Goal: Task Accomplishment & Management: Complete application form

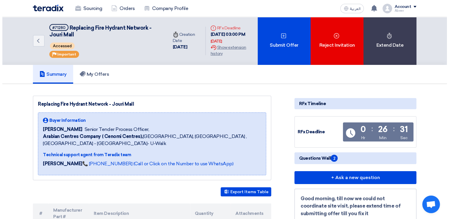
scroll to position [9, 0]
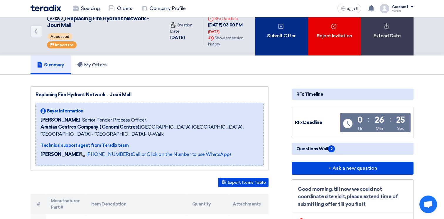
click at [278, 34] on div "Submit Offer" at bounding box center [281, 32] width 53 height 48
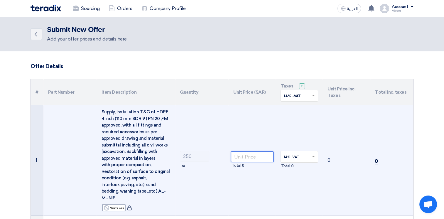
click at [253, 158] on input "number" at bounding box center [252, 157] width 43 height 11
type input "296"
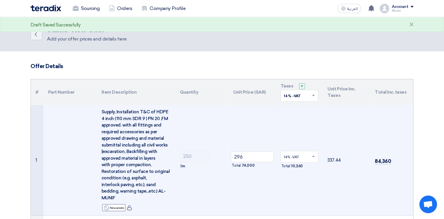
click at [260, 180] on td "296 Total 74,000" at bounding box center [252, 160] width 47 height 111
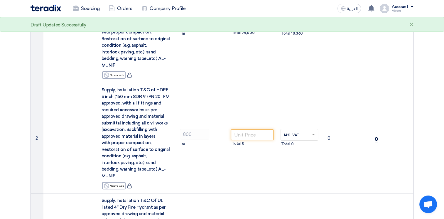
scroll to position [145, 0]
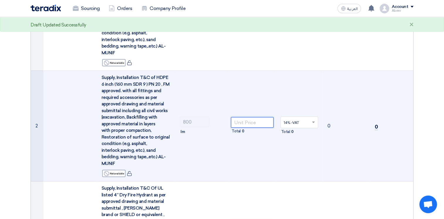
click at [254, 122] on input "number" at bounding box center [252, 122] width 43 height 11
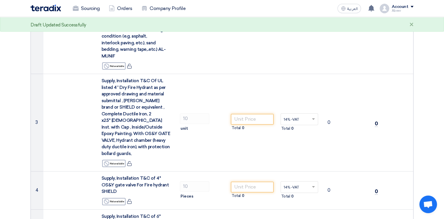
scroll to position [255, 0]
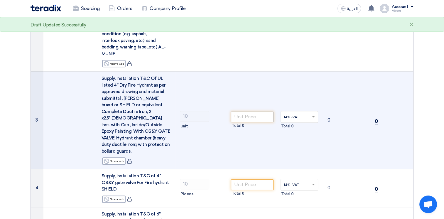
type input "392"
click at [257, 112] on input "number" at bounding box center [252, 117] width 43 height 11
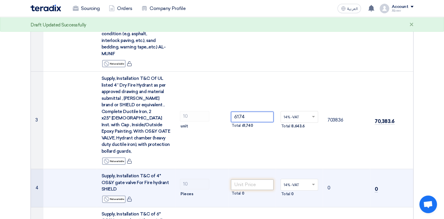
type input "6174"
click at [249, 179] on input "number" at bounding box center [252, 184] width 43 height 11
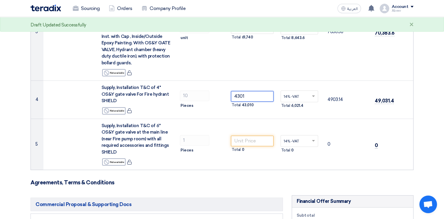
scroll to position [344, 0]
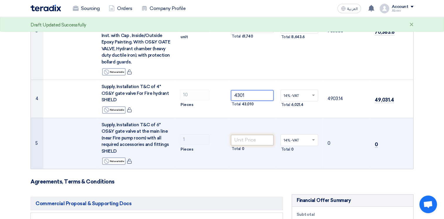
type input "4301"
click at [251, 135] on input "number" at bounding box center [252, 140] width 43 height 11
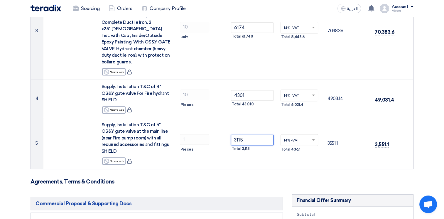
type input "3115"
click at [249, 179] on form "Offer Details # Part Number Item Description Quantity Unit Price (SAR) Taxes + …" at bounding box center [222, 113] width 383 height 789
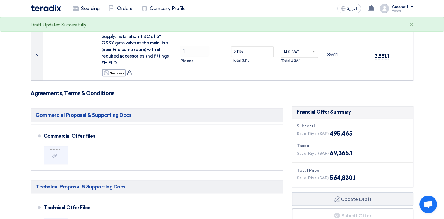
scroll to position [450, 0]
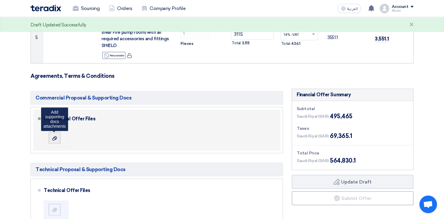
click at [57, 134] on label at bounding box center [55, 138] width 12 height 12
click at [0, 0] on input "file" at bounding box center [0, 0] width 0 height 0
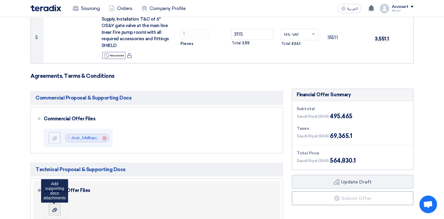
click at [56, 204] on label at bounding box center [55, 210] width 12 height 12
click at [0, 0] on input "file" at bounding box center [0, 0] width 0 height 0
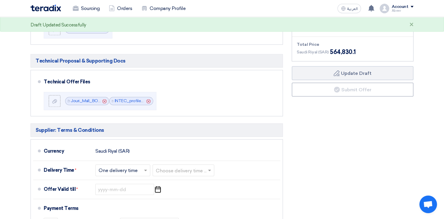
scroll to position [568, 0]
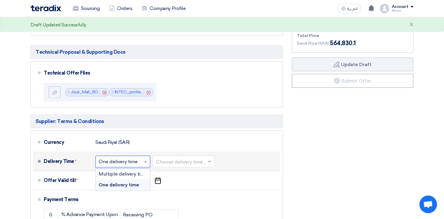
click at [146, 159] on span at bounding box center [146, 162] width 7 height 6
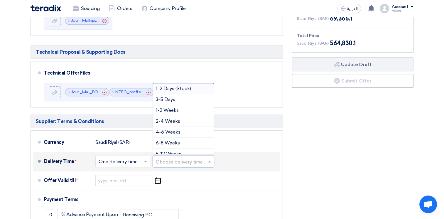
click at [173, 158] on input "text" at bounding box center [184, 162] width 56 height 9
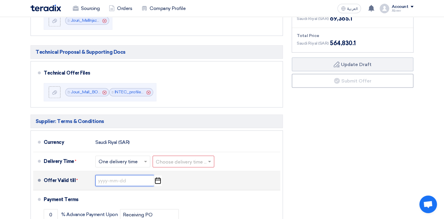
click at [133, 175] on input at bounding box center [124, 180] width 59 height 11
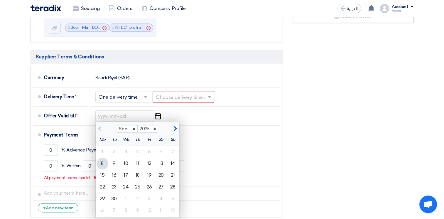
scroll to position [633, 0]
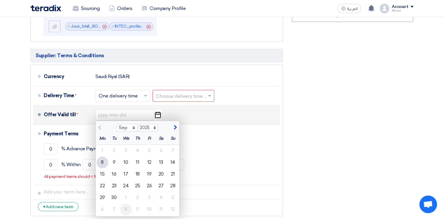
click at [127, 204] on div "8" at bounding box center [126, 210] width 12 height 12
type input "[DATE]"
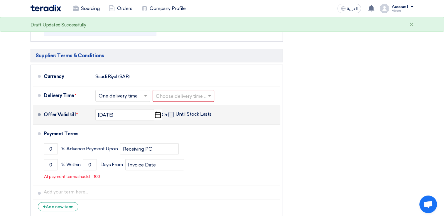
click at [173, 112] on span at bounding box center [171, 114] width 5 height 5
click at [176, 111] on input "Until Stock Lasts" at bounding box center [194, 116] width 37 height 11
checkbox input "true"
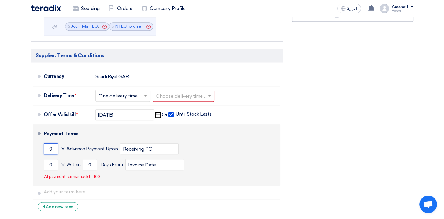
drag, startPoint x: 53, startPoint y: 140, endPoint x: 43, endPoint y: 140, distance: 10.3
click at [43, 140] on li "Payment Terms 0 % Advance Payment Upon Receiving PO 0 % Within 0" at bounding box center [156, 155] width 247 height 61
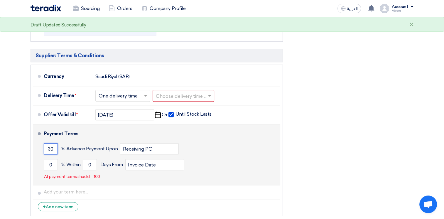
type input "30"
click at [100, 141] on div "30 % Advance Payment Upon Receiving PO" at bounding box center [161, 149] width 234 height 16
drag, startPoint x: 53, startPoint y: 157, endPoint x: 40, endPoint y: 157, distance: 12.6
click at [40, 157] on li "Payment Terms 30 % Advance Payment Upon Receiving PO 0 % Within 0" at bounding box center [156, 155] width 247 height 61
type input "70"
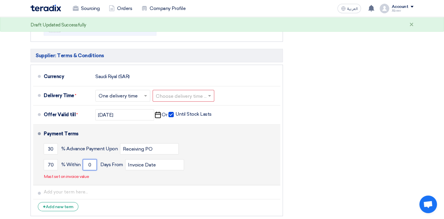
drag, startPoint x: 92, startPoint y: 157, endPoint x: 85, endPoint y: 157, distance: 7.3
click at [85, 159] on input "0" at bounding box center [90, 164] width 14 height 11
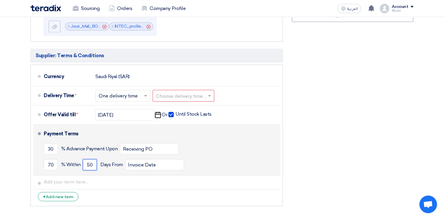
drag, startPoint x: 90, startPoint y: 158, endPoint x: 86, endPoint y: 158, distance: 3.5
click at [86, 159] on input "50" at bounding box center [90, 164] width 14 height 11
type input "30"
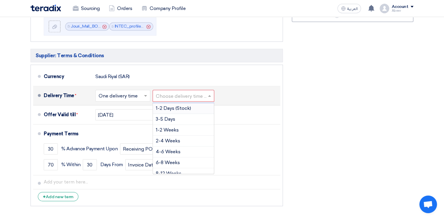
click at [173, 92] on input "text" at bounding box center [184, 96] width 56 height 9
click at [175, 140] on span "4-6 Weeks" at bounding box center [168, 143] width 25 height 6
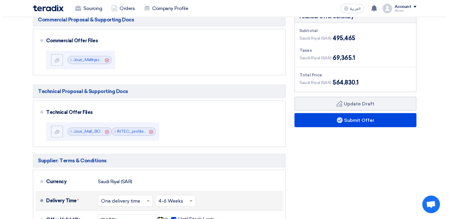
scroll to position [532, 0]
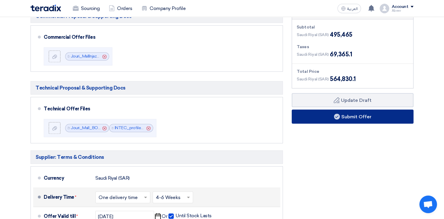
click at [349, 110] on button "Submit Offer" at bounding box center [353, 117] width 122 height 14
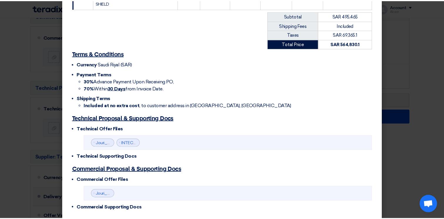
scroll to position [401, 0]
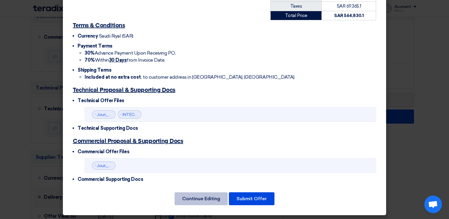
click at [202, 192] on button "Continue Editing" at bounding box center [200, 198] width 53 height 13
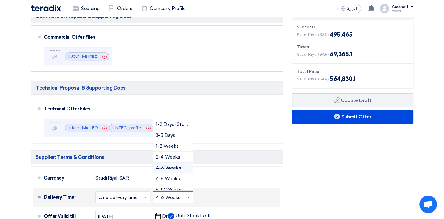
click at [189, 197] on span at bounding box center [188, 197] width 3 height 1
click at [180, 174] on div "6-8 Weeks" at bounding box center [173, 179] width 40 height 11
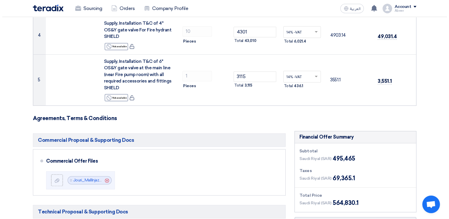
scroll to position [472, 0]
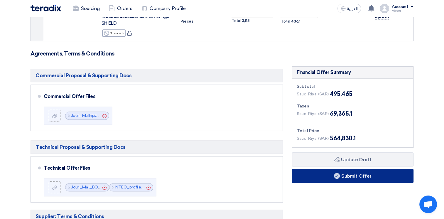
click at [374, 169] on button "Submit Offer" at bounding box center [353, 176] width 122 height 14
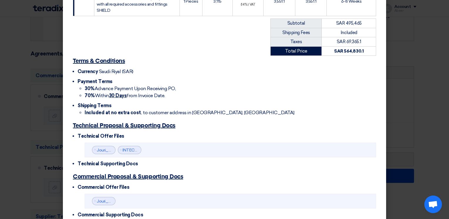
scroll to position [401, 0]
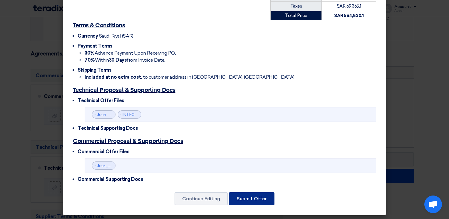
click at [265, 199] on button "Submit Offer" at bounding box center [252, 198] width 46 height 13
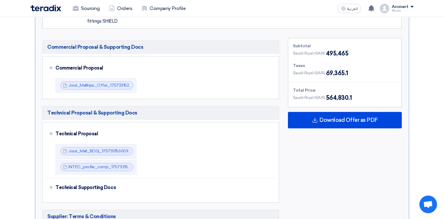
scroll to position [641, 0]
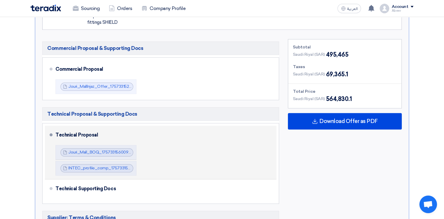
click at [86, 128] on div "Technical Proposal" at bounding box center [163, 135] width 214 height 14
click at [150, 128] on div "Technical Proposal Jouri_Mall_BOQ_1757331560098.pdf Jouri_Mall_BOQ_175733156009…" at bounding box center [165, 152] width 219 height 49
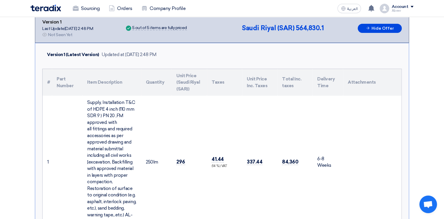
scroll to position [96, 0]
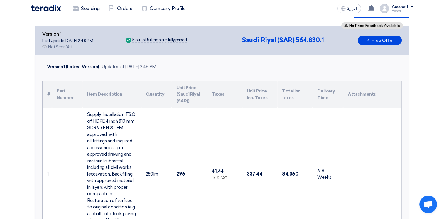
click at [320, 38] on span "564,830.1" at bounding box center [310, 40] width 28 height 8
click at [105, 70] on div "Version 1 (Latest Version) Updated at [DATE] 2:48 PM" at bounding box center [101, 66] width 112 height 9
click at [199, 155] on td "296" at bounding box center [189, 174] width 35 height 133
click at [182, 171] on span "296" at bounding box center [181, 174] width 9 height 6
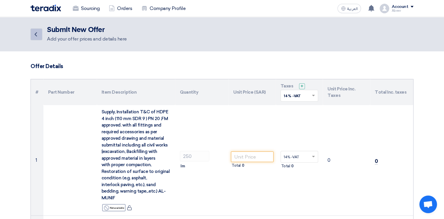
click at [35, 37] on icon "Back" at bounding box center [35, 34] width 7 height 7
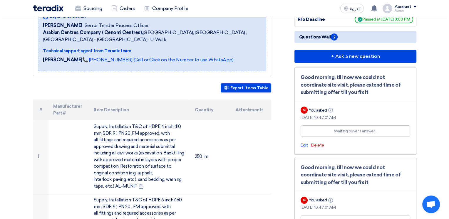
scroll to position [6, 0]
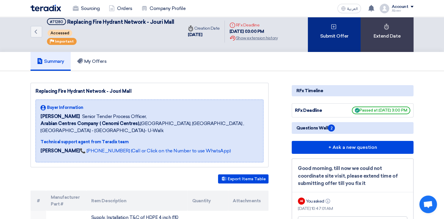
click at [332, 41] on div "Submit Offer" at bounding box center [334, 31] width 53 height 41
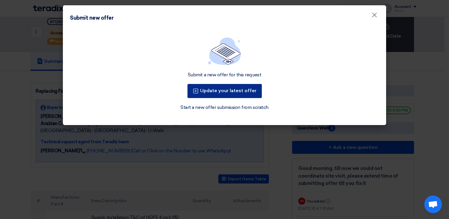
click at [237, 94] on button "Update your latest offer" at bounding box center [224, 91] width 74 height 14
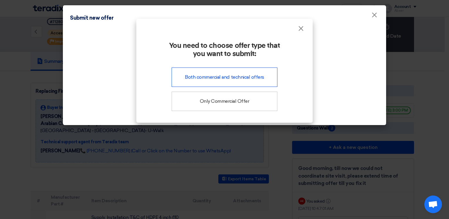
click at [247, 82] on div "Both commercial and technical offers" at bounding box center [225, 77] width 106 height 19
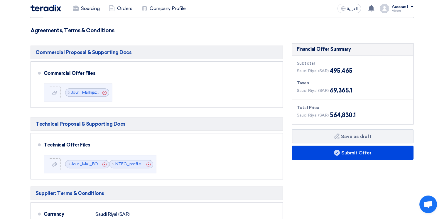
scroll to position [499, 0]
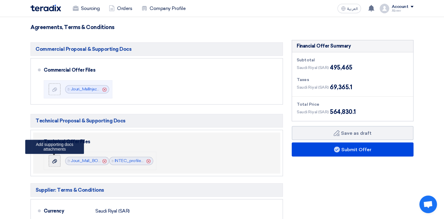
click at [53, 159] on icon at bounding box center [54, 161] width 5 height 5
click at [0, 0] on input "file" at bounding box center [0, 0] width 0 height 0
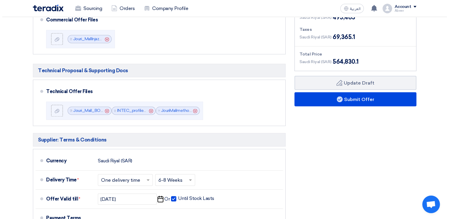
scroll to position [538, 0]
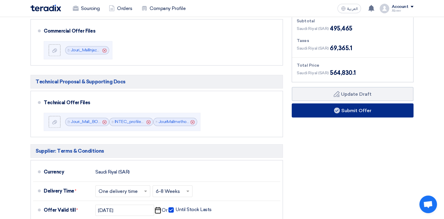
click at [344, 103] on button "Submit Offer" at bounding box center [353, 110] width 122 height 14
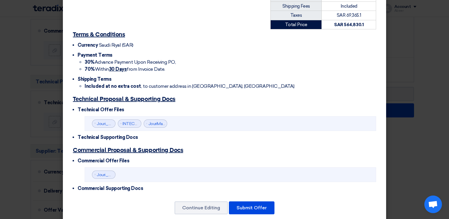
scroll to position [401, 0]
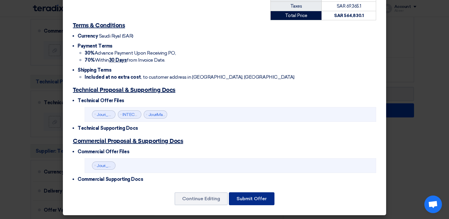
click at [252, 199] on button "Submit Offer" at bounding box center [252, 198] width 46 height 13
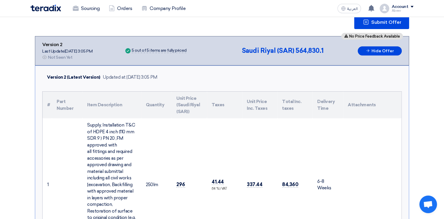
scroll to position [78, 0]
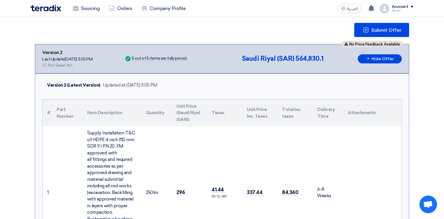
click at [201, 29] on div "Submit Offer" at bounding box center [222, 30] width 375 height 14
